Goal: Information Seeking & Learning: Learn about a topic

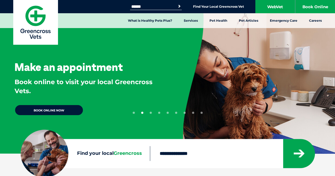
click at [148, 5] on input "Search for:" at bounding box center [152, 6] width 45 height 4
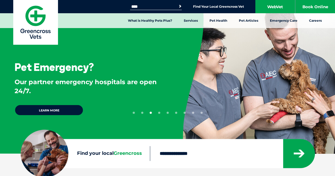
type input "****"
click at [179, 4] on button "Search" at bounding box center [176, 6] width 12 height 8
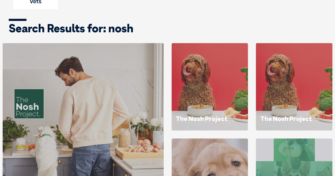
scroll to position [35, 0]
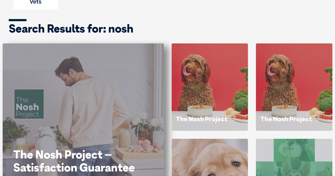
click at [112, 74] on div "The Nosh Project – Satisfaction Guarantee" at bounding box center [83, 134] width 161 height 183
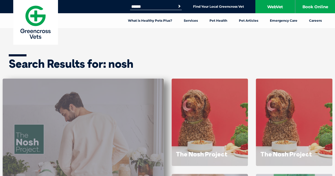
scroll to position [1, 0]
